Goal: Check status: Check status

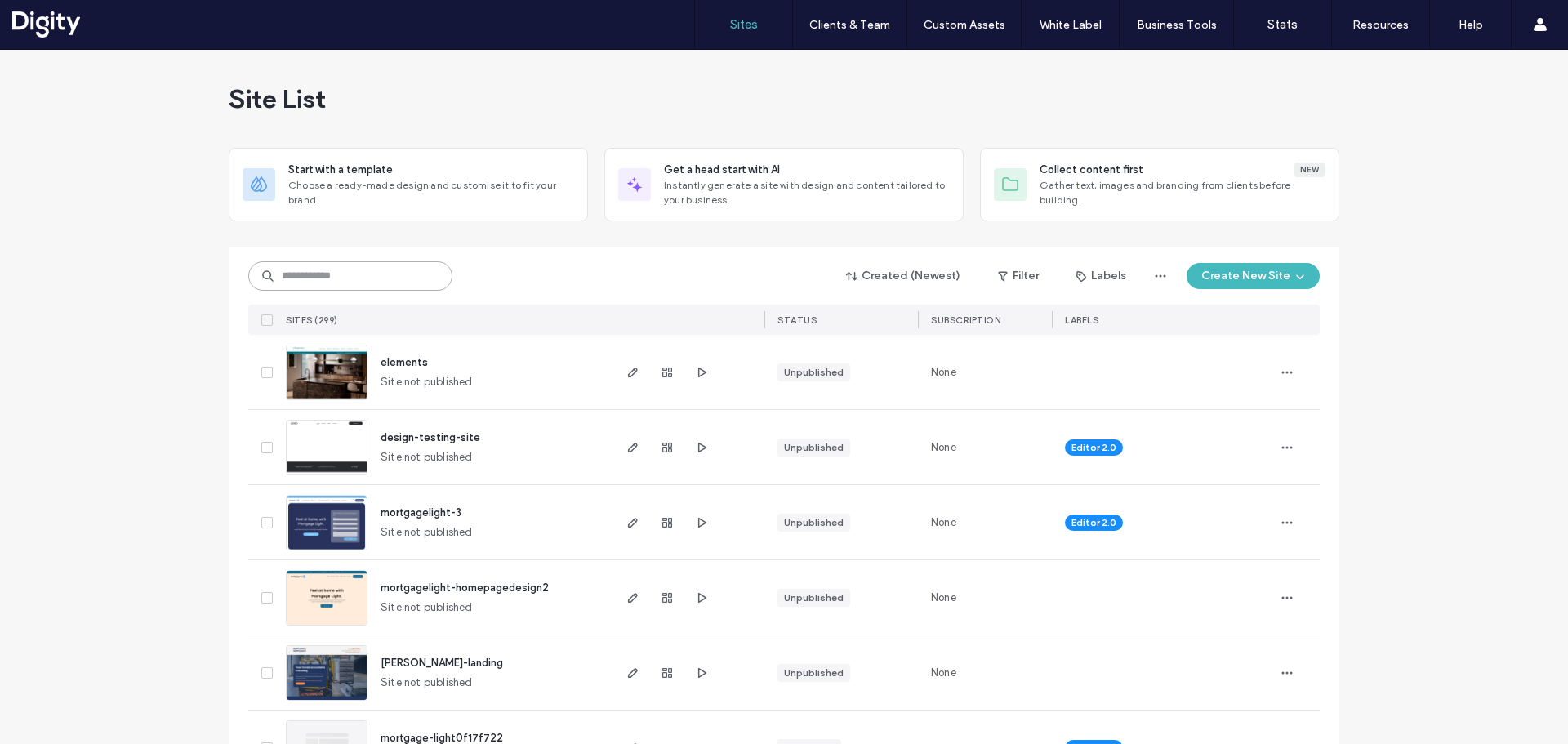
click at [338, 281] on input at bounding box center [350, 276] width 204 height 29
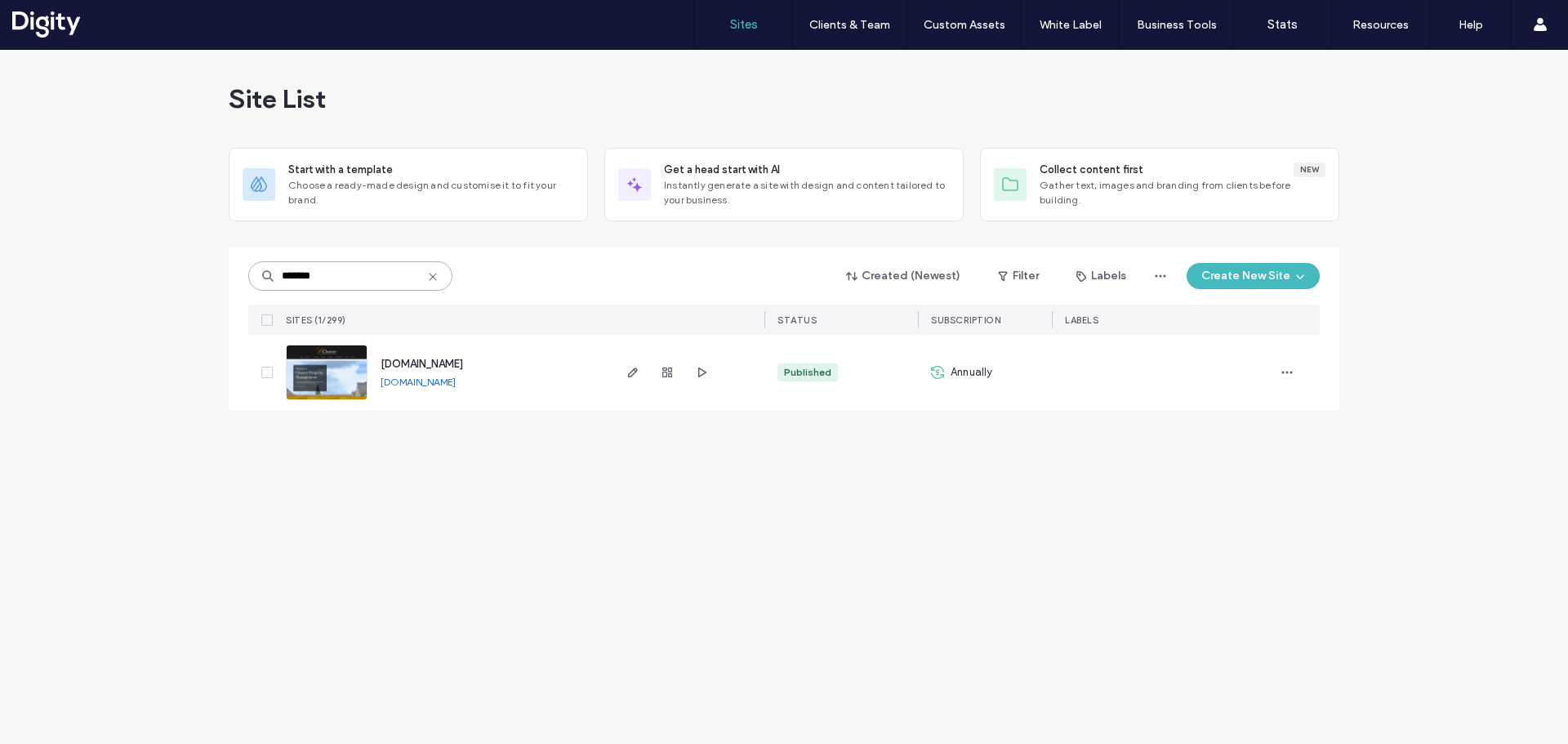
type input "*******"
click at [663, 375] on use "button" at bounding box center [667, 372] width 10 height 10
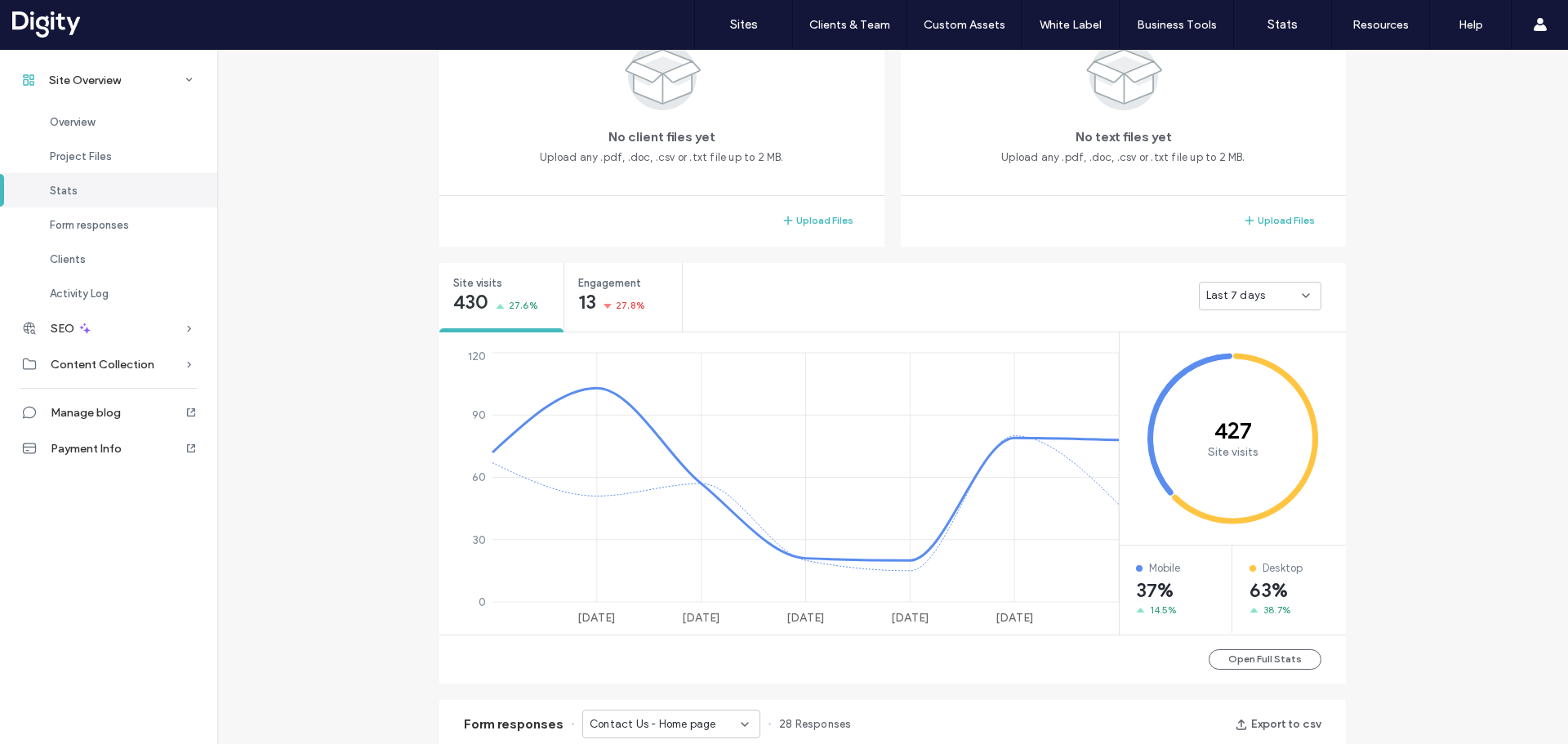
scroll to position [245, 0]
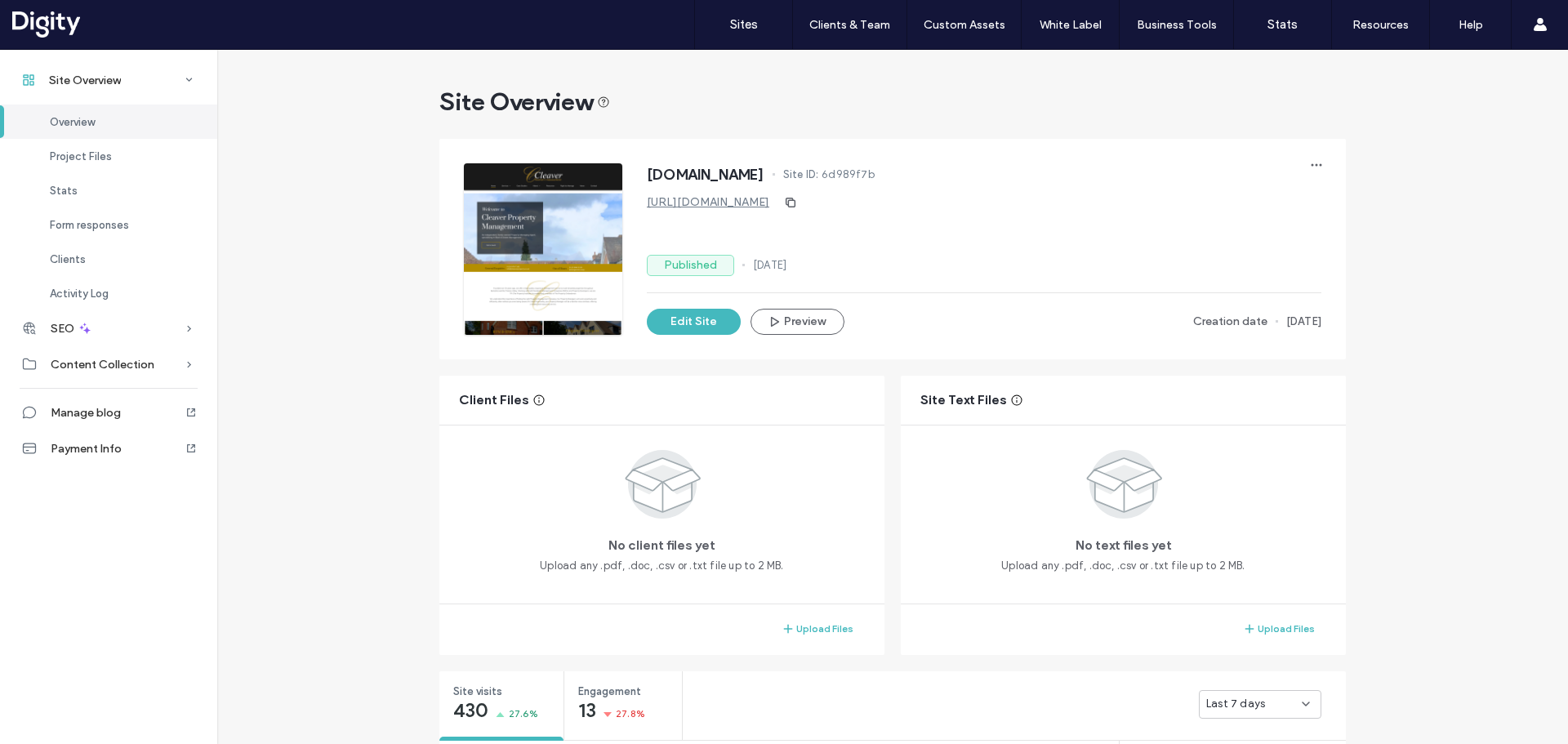
scroll to position [326, 0]
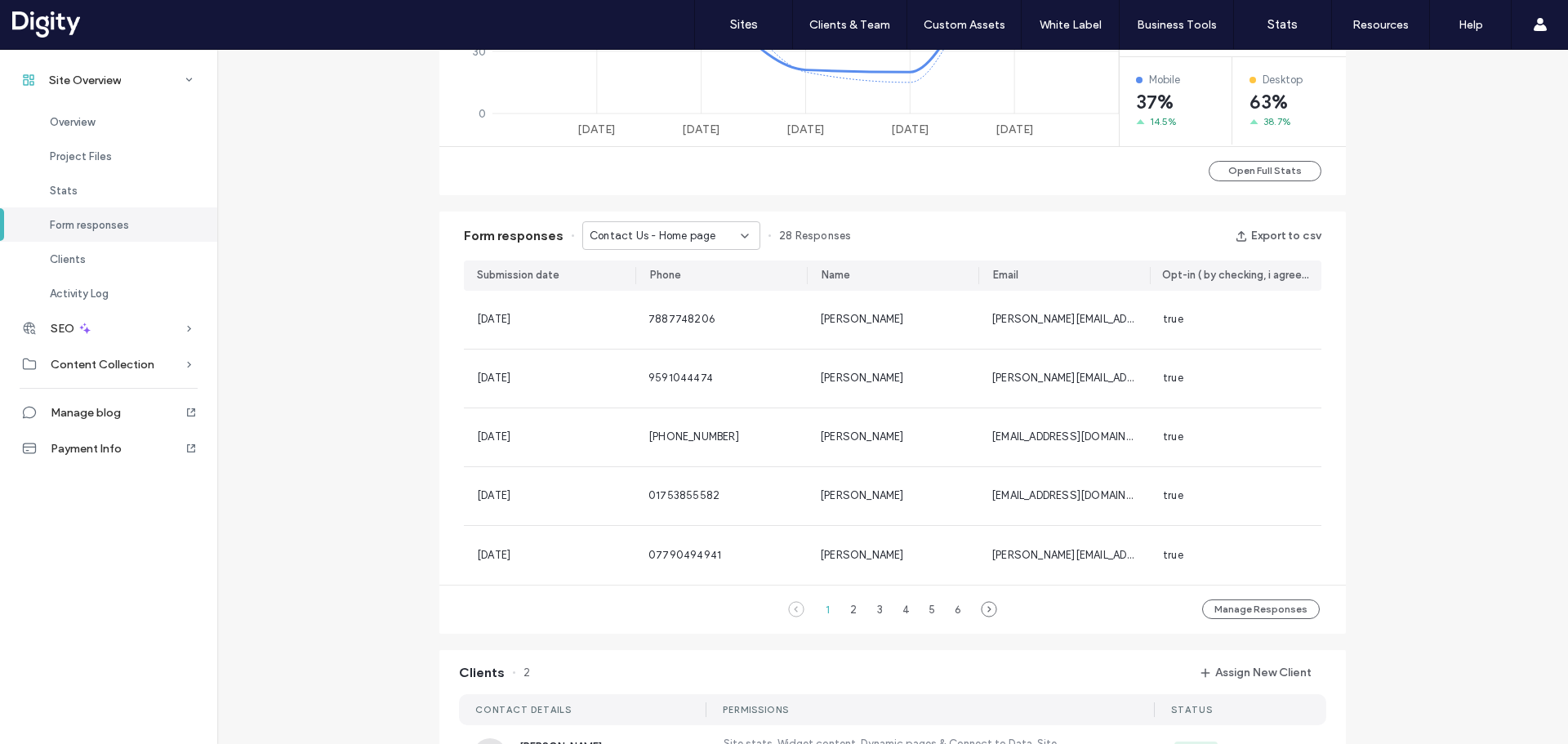
scroll to position [1062, 0]
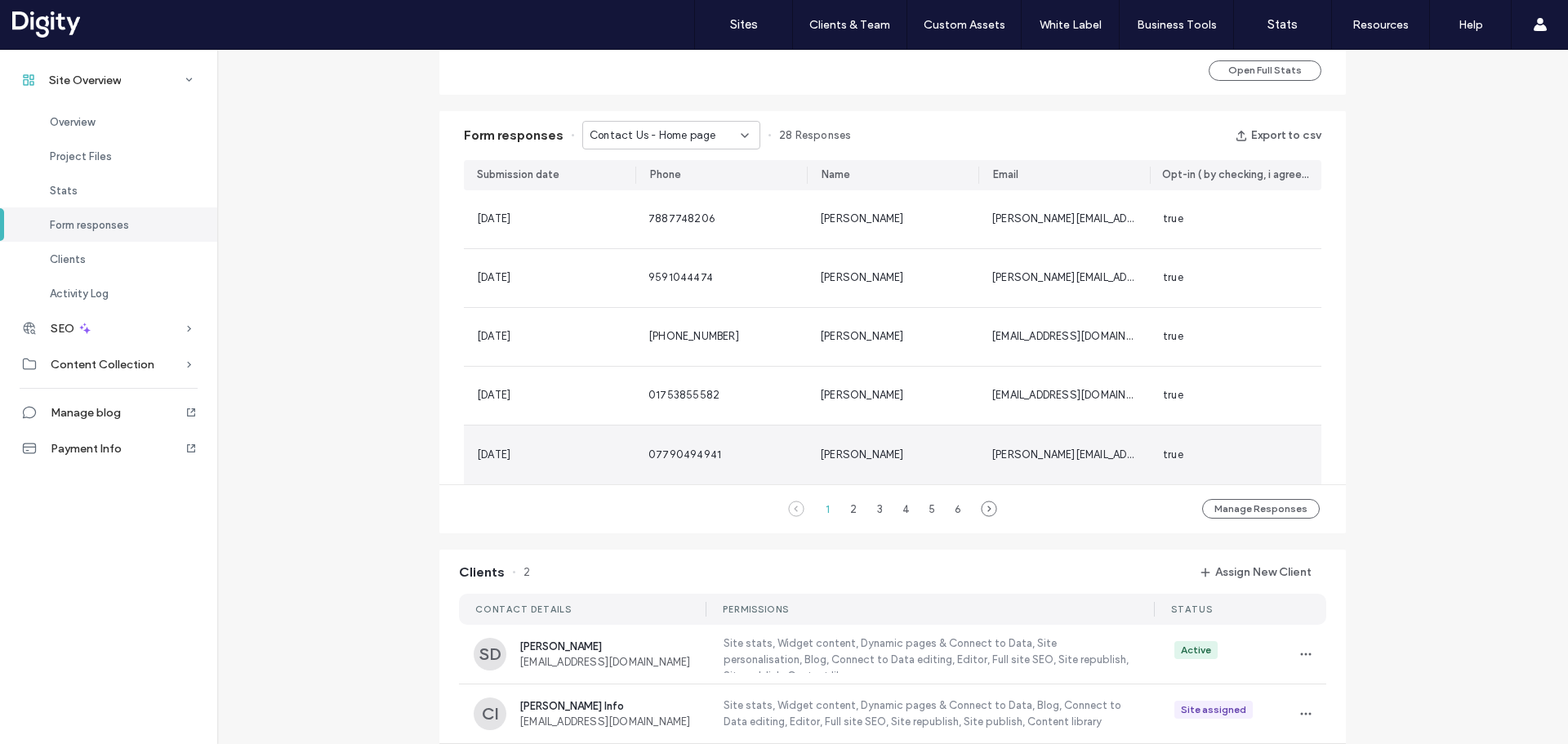
scroll to position [589, 0]
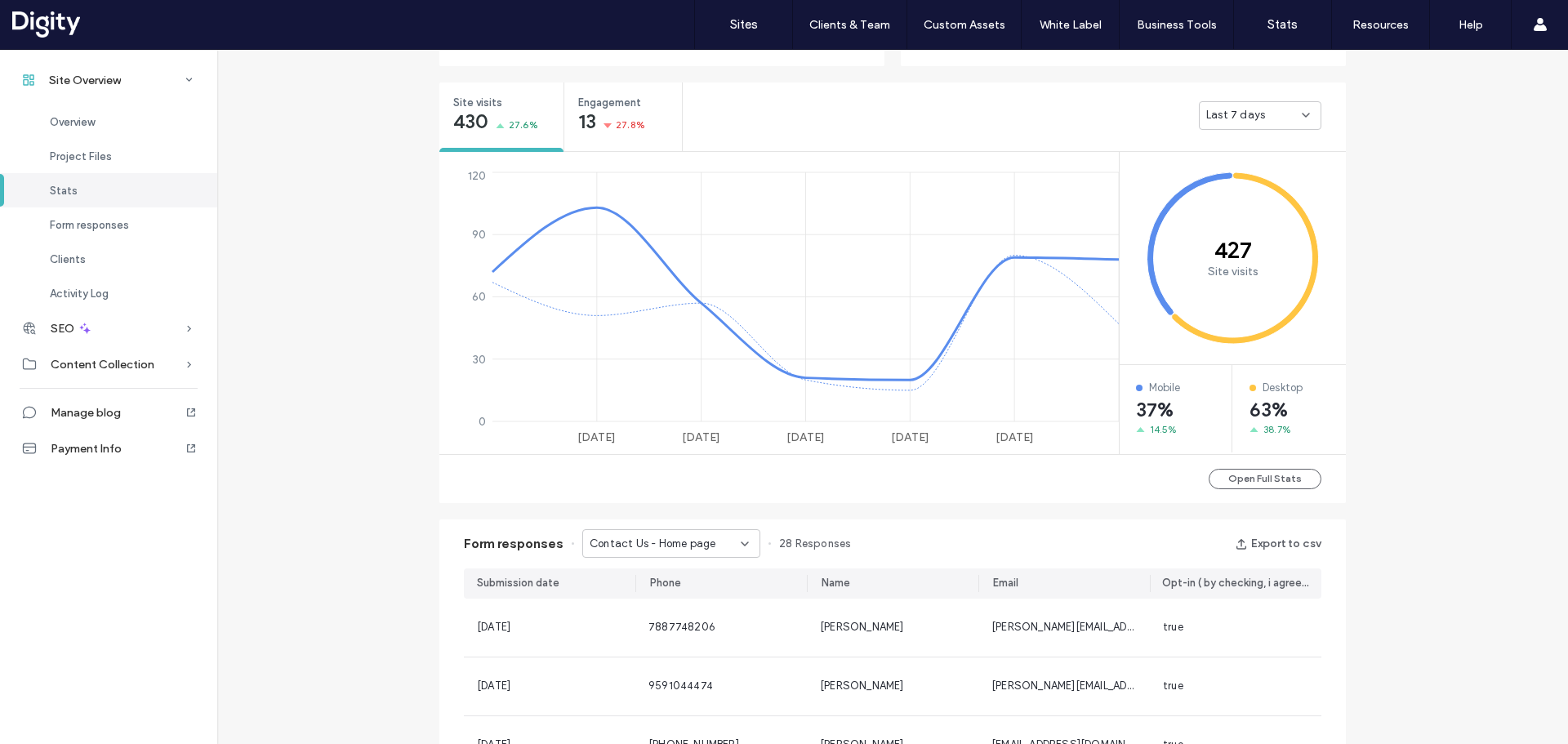
scroll to position [181, 0]
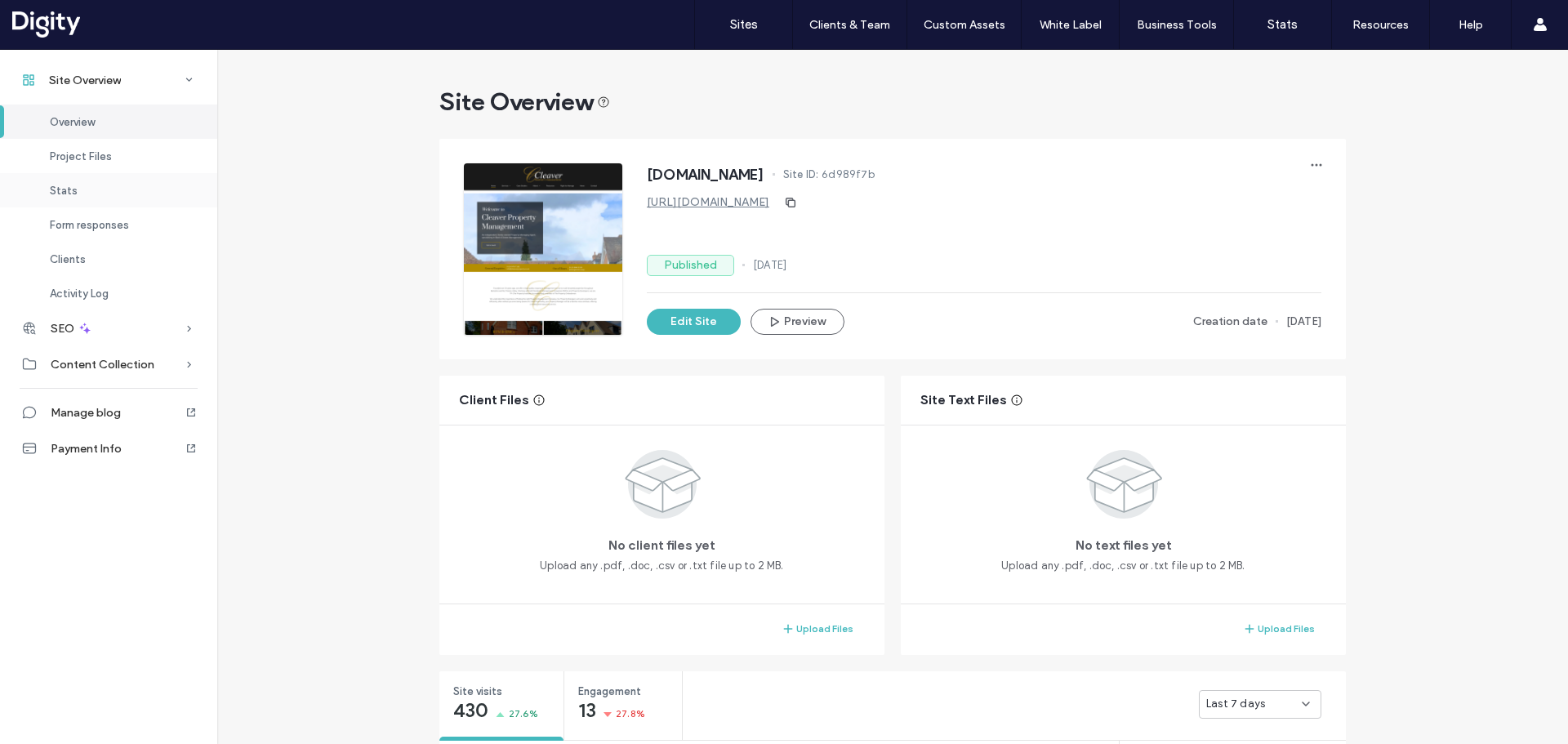
click at [84, 194] on div "Stats" at bounding box center [108, 190] width 217 height 34
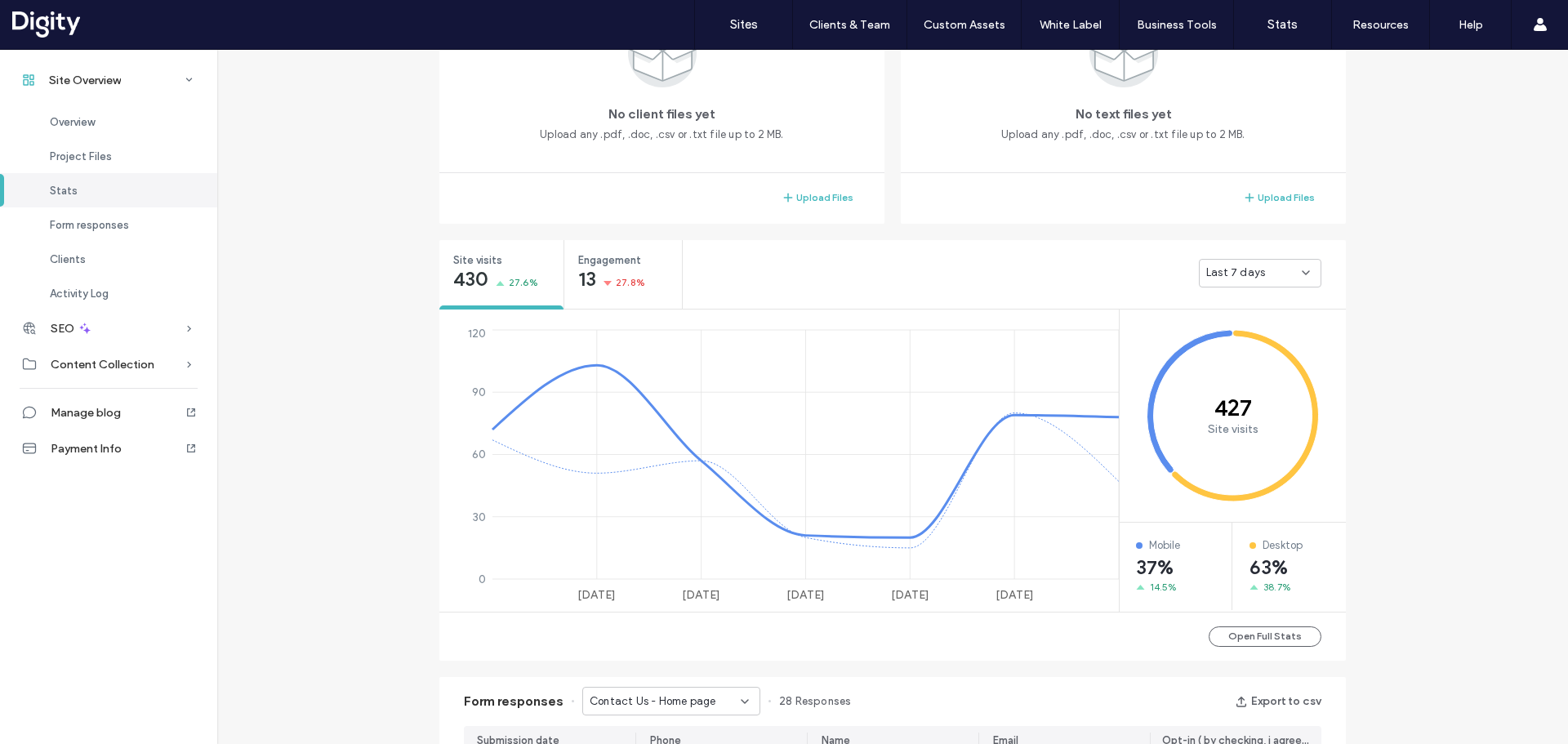
scroll to position [615, 0]
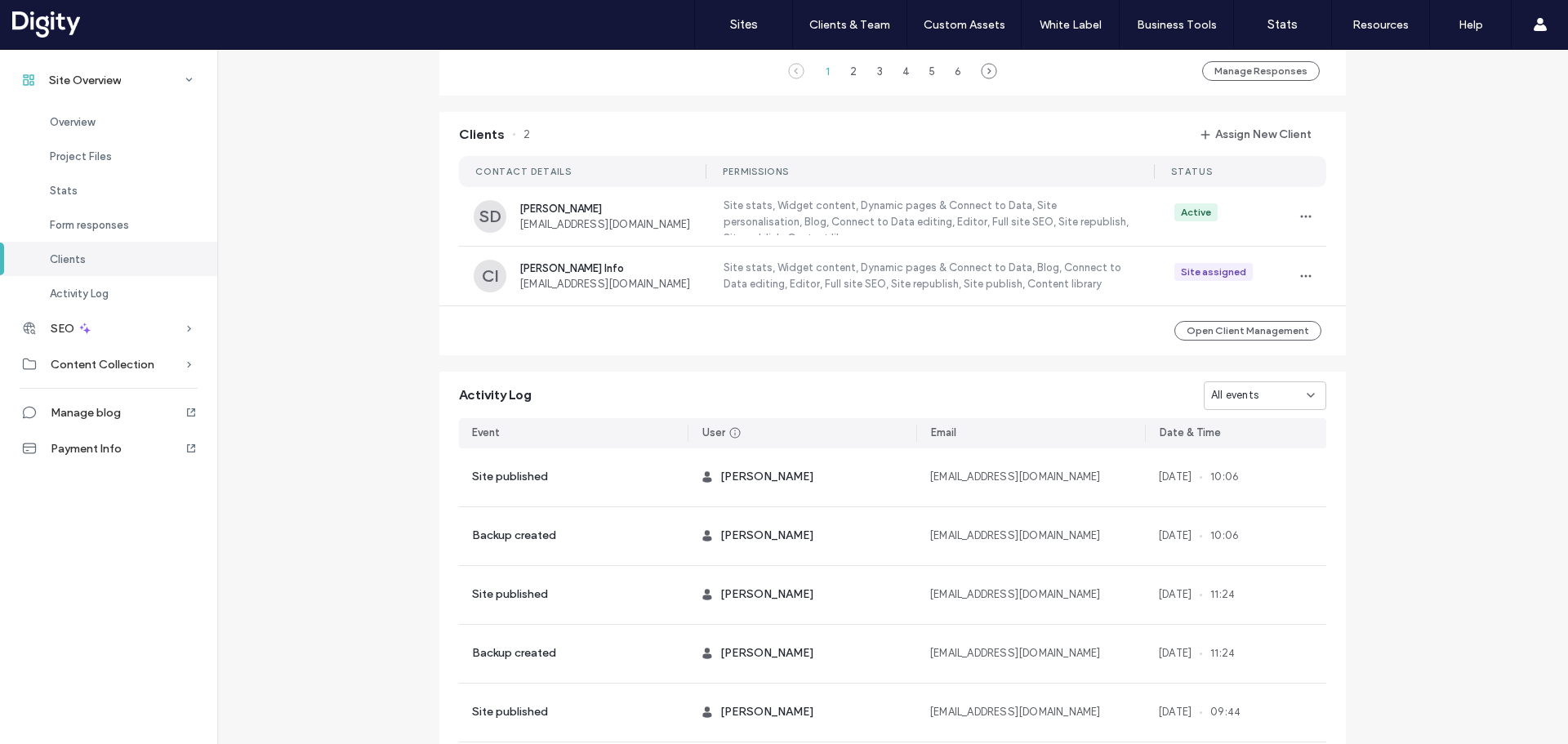
scroll to position [1569, 0]
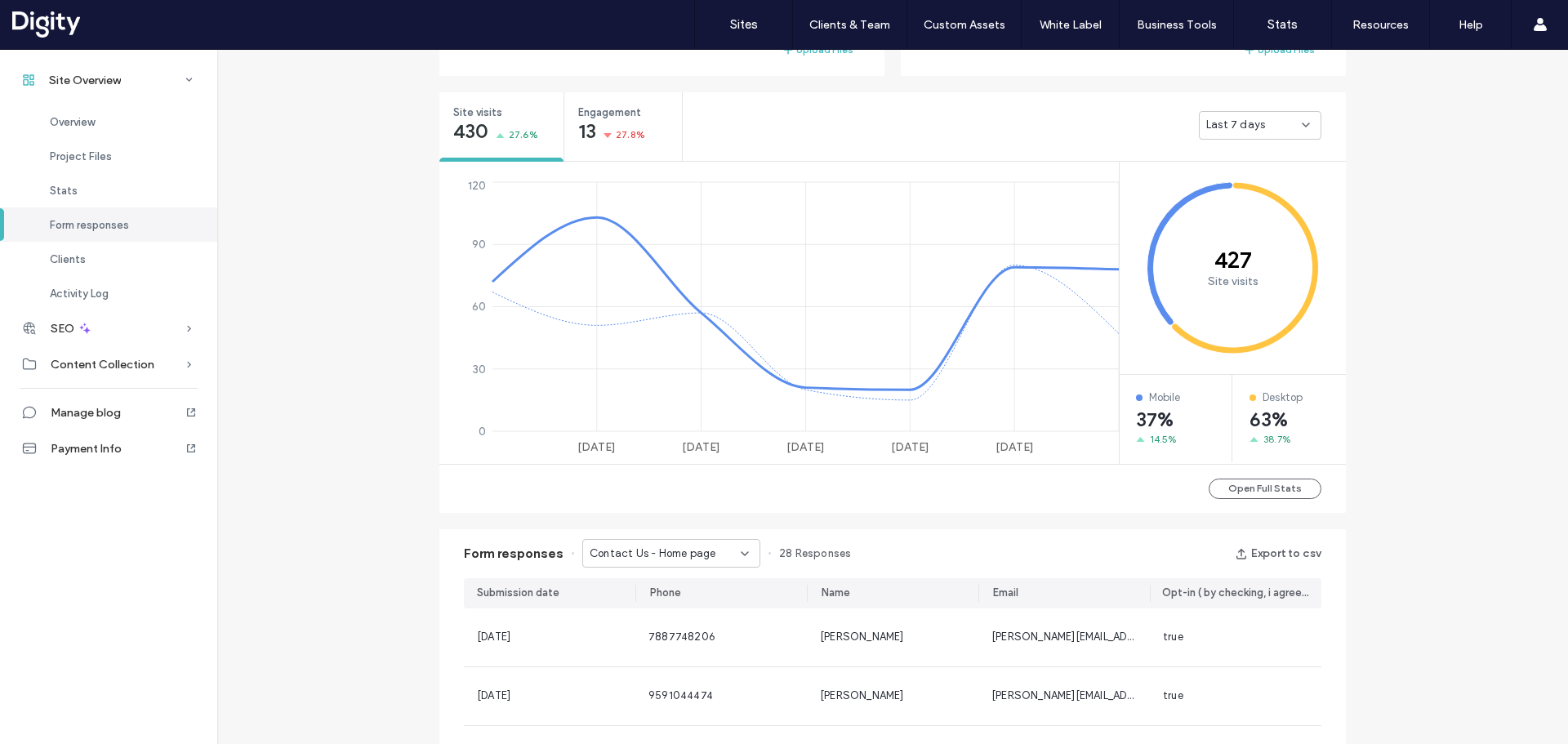
scroll to position [263, 0]
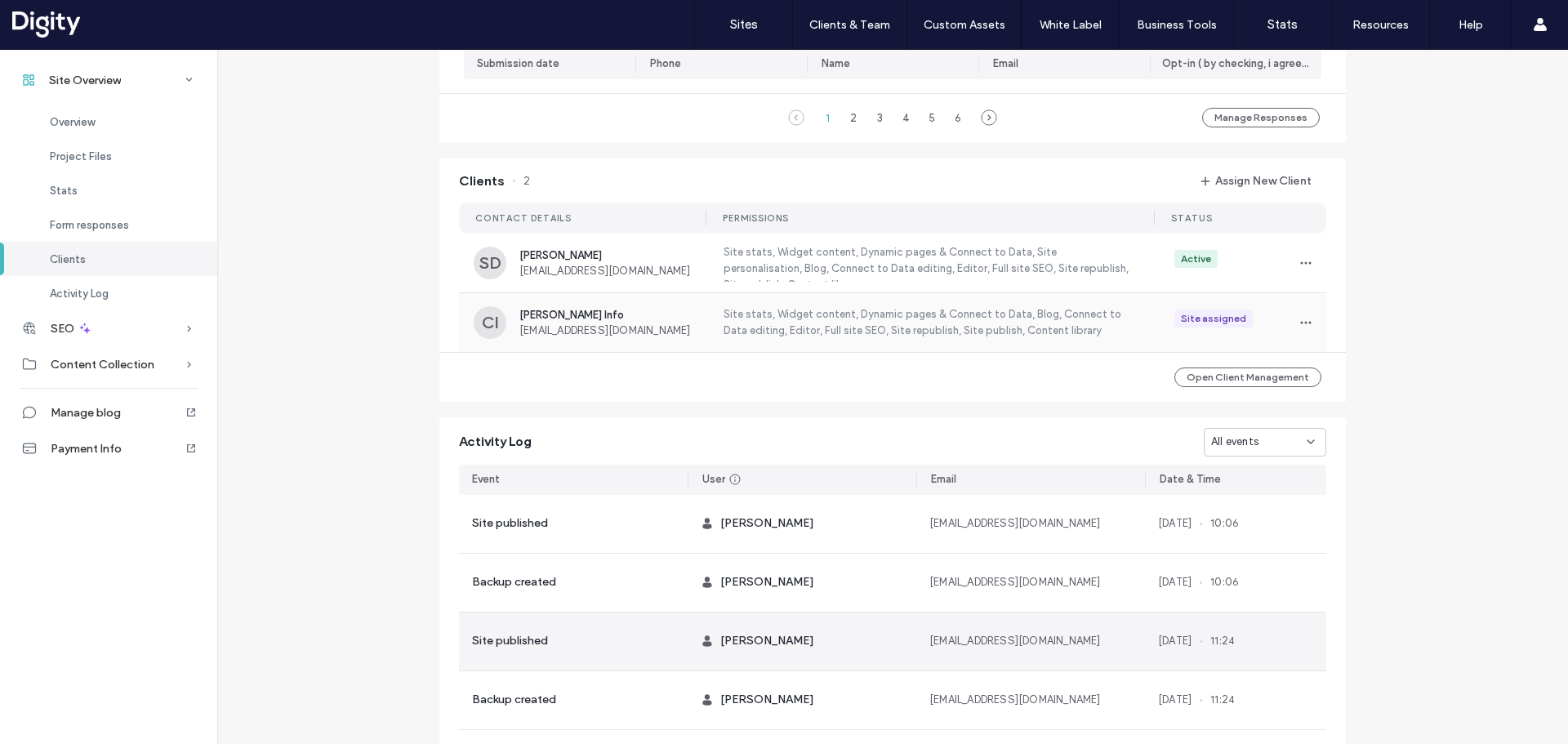
scroll to position [1569, 0]
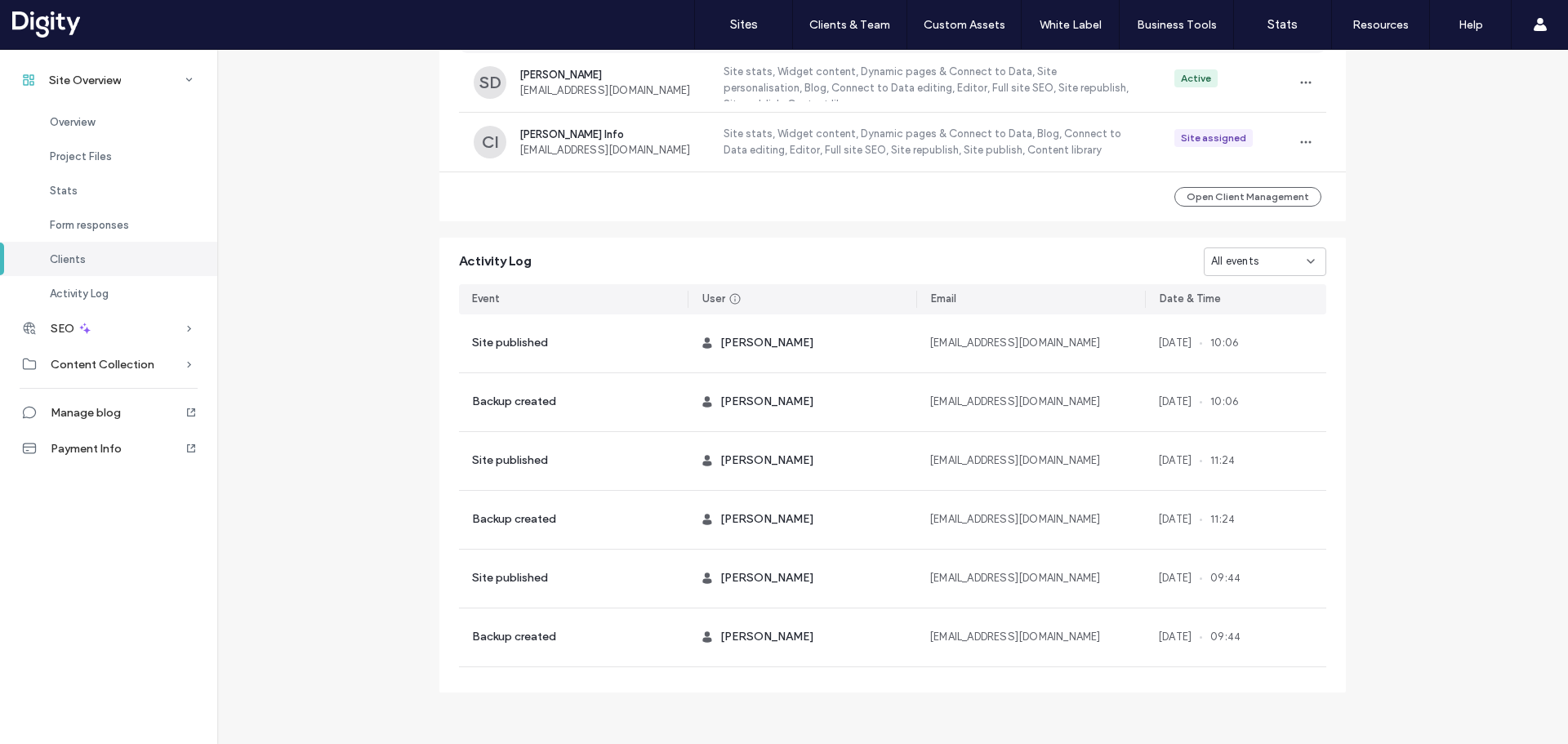
scroll to position [425, 0]
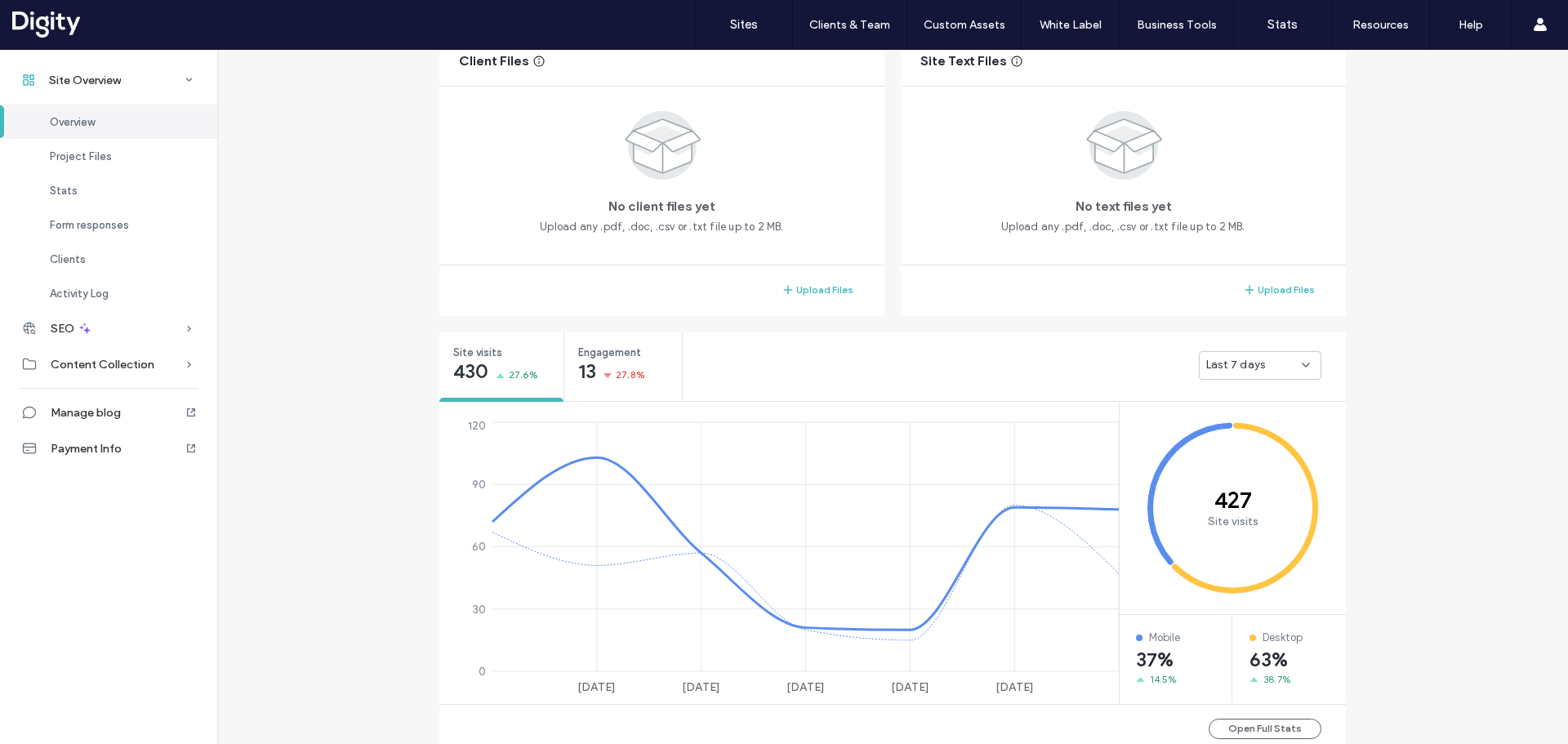
scroll to position [408, 0]
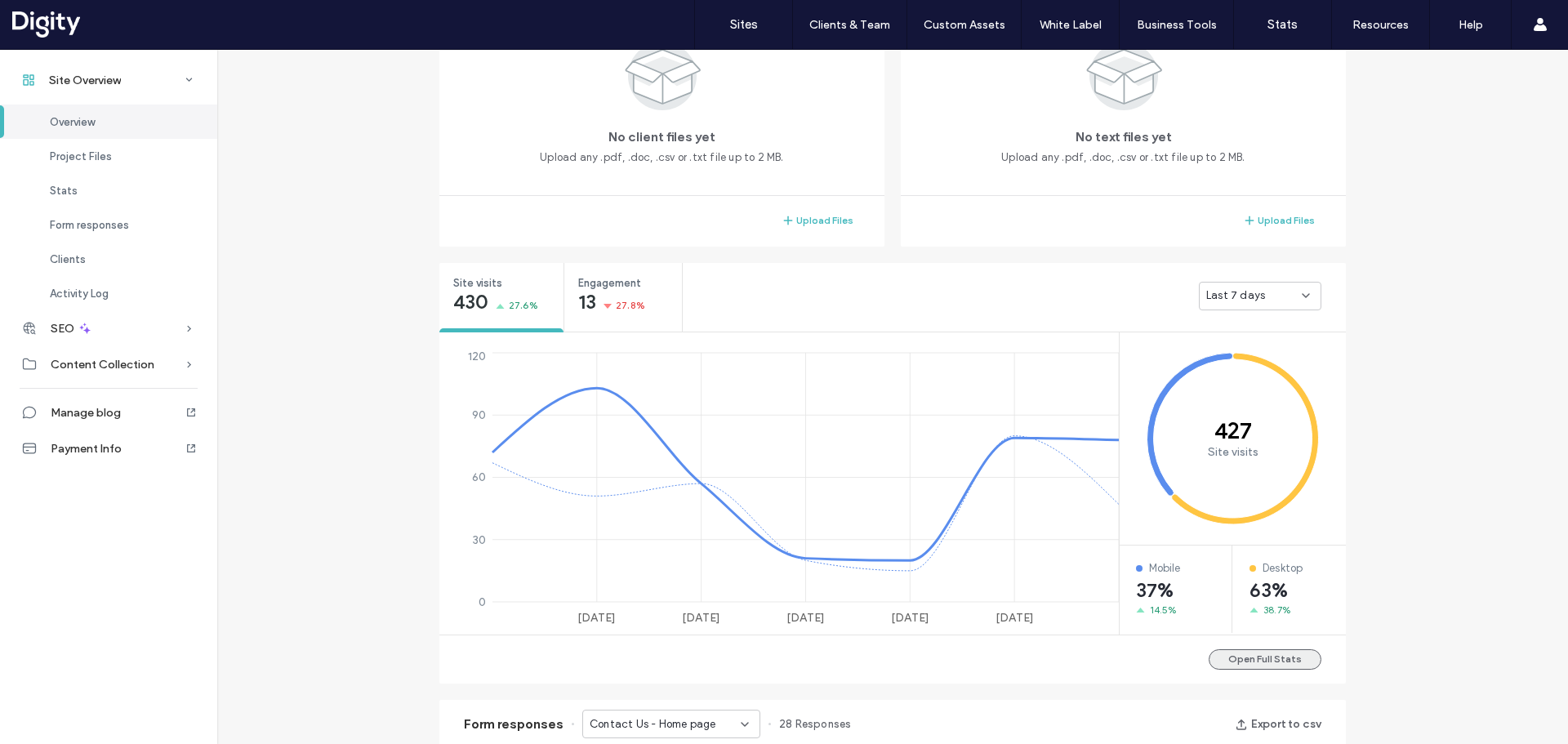
click at [1311, 656] on button "Open Full Stats" at bounding box center [1265, 659] width 112 height 20
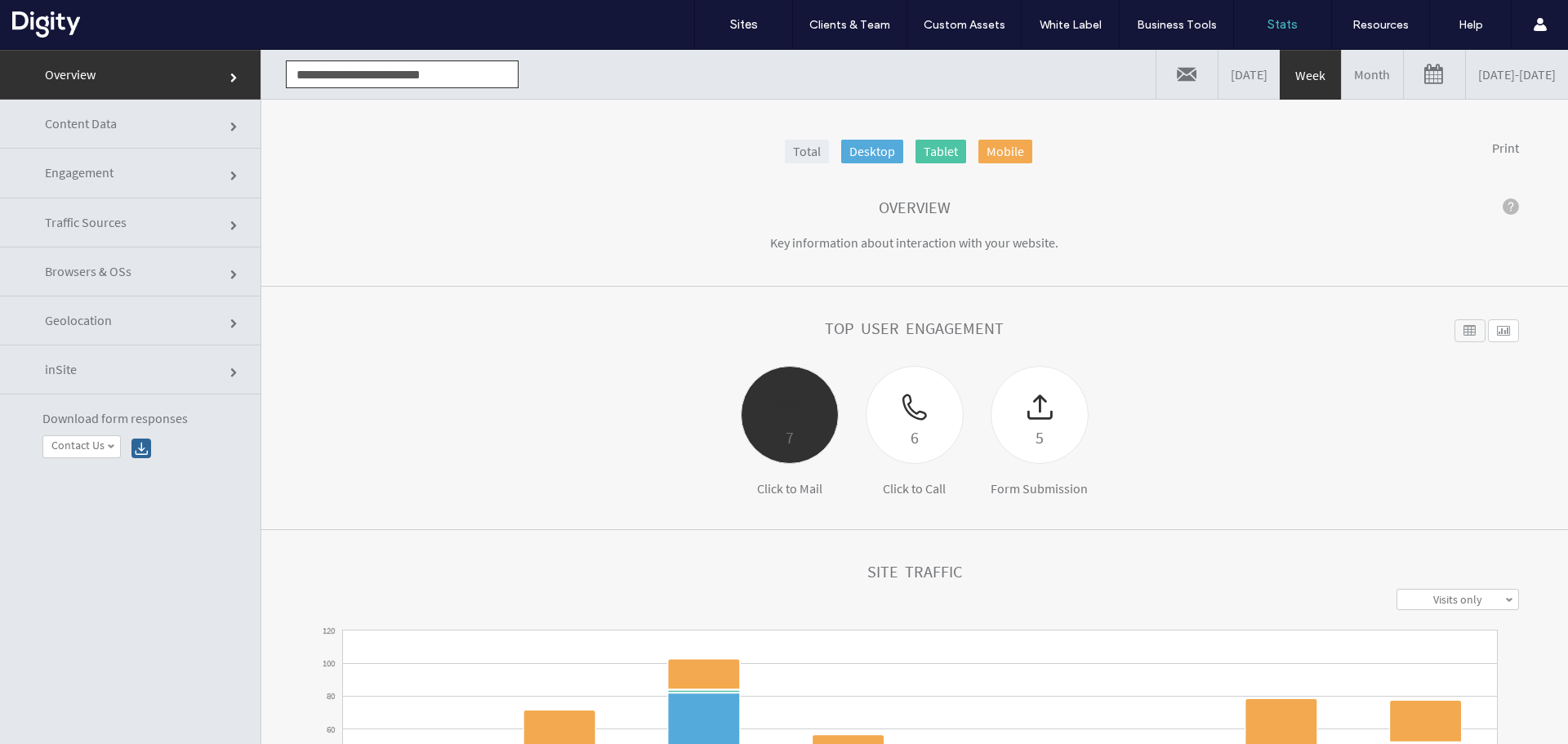
click at [770, 411] on div at bounding box center [789, 396] width 96 height 57
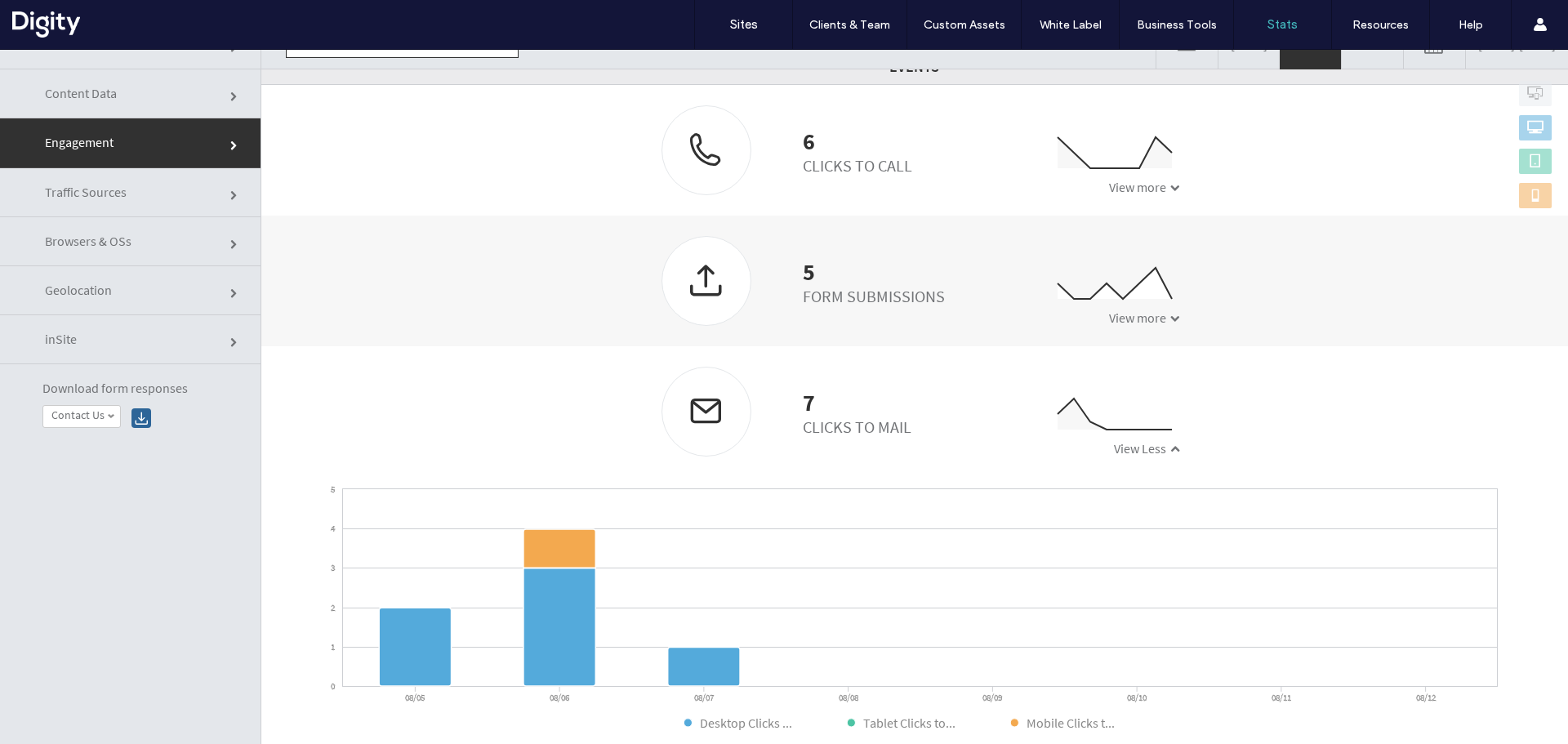
scroll to position [82, 0]
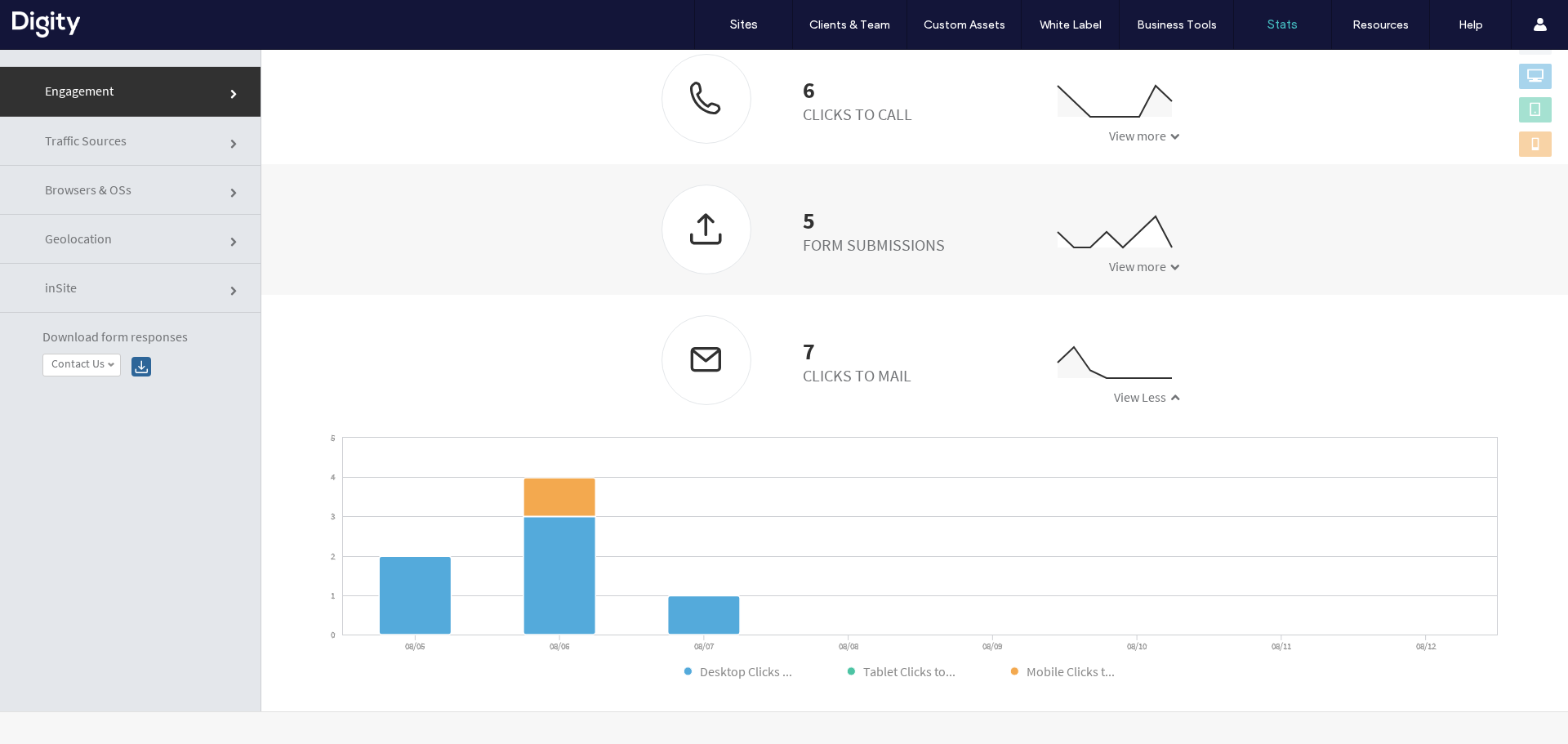
click at [1170, 396] on span at bounding box center [1174, 398] width 10 height 10
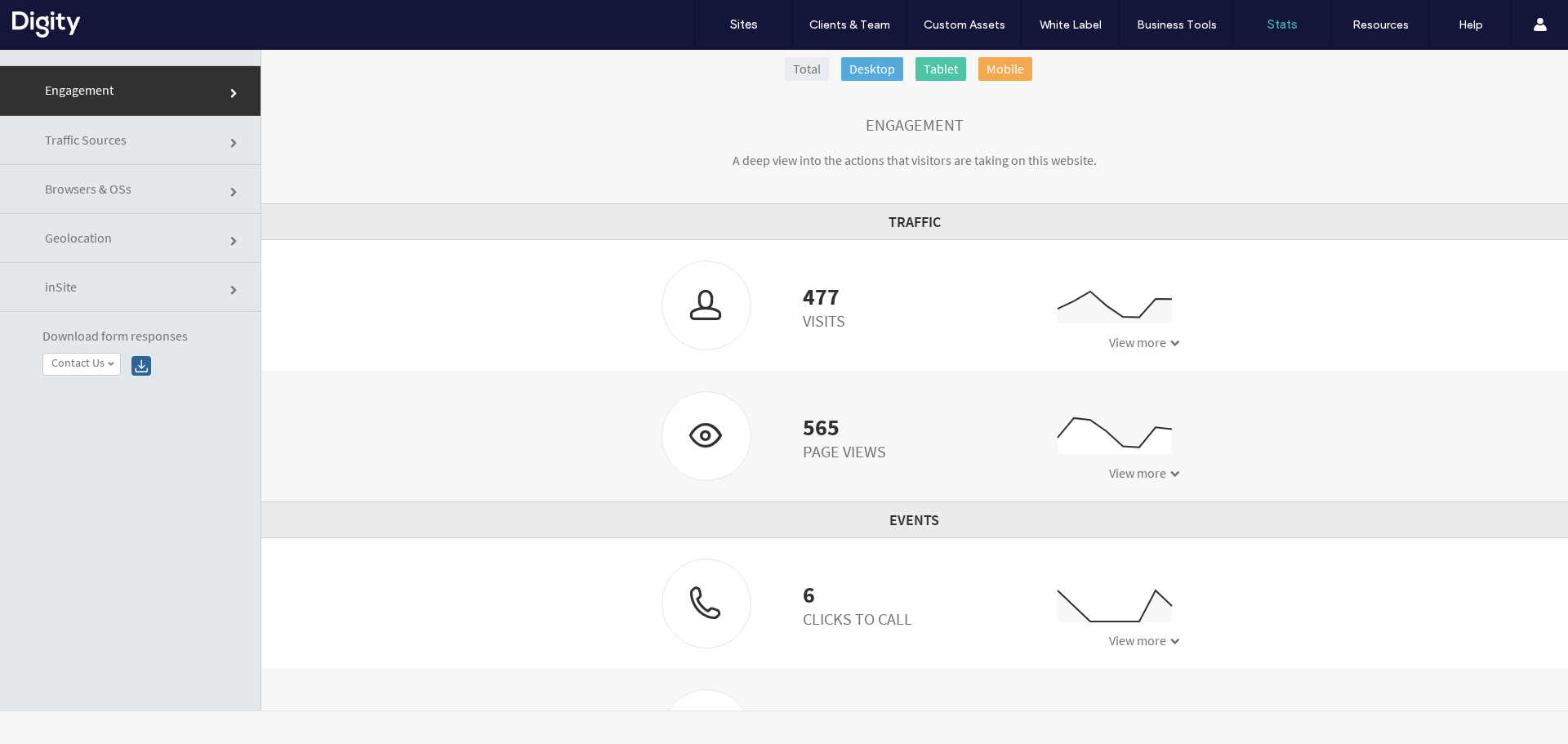
scroll to position [0, 0]
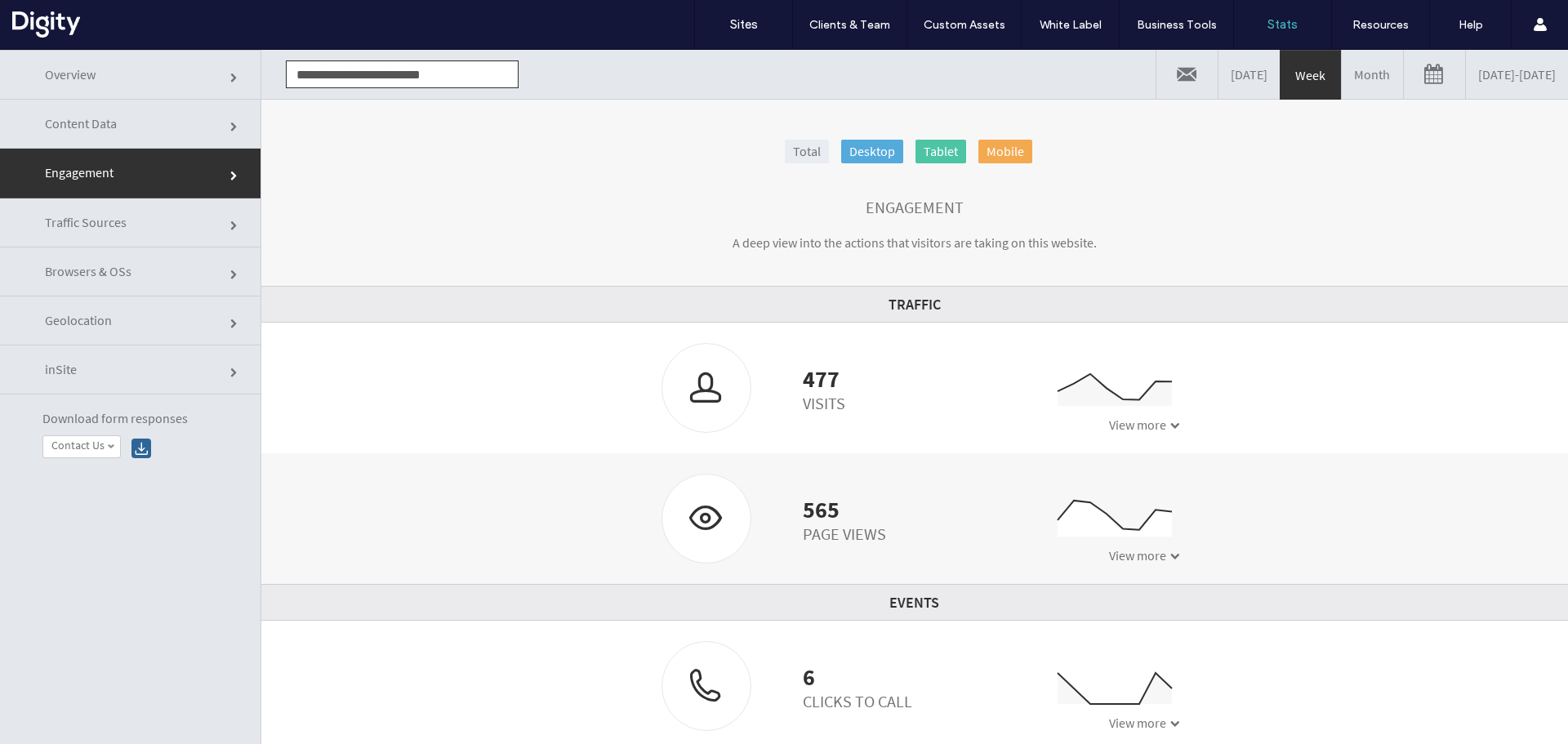
click at [1472, 72] on link "08/05/2025 - 08/12/2025" at bounding box center [1516, 74] width 102 height 49
